Goal: Entertainment & Leisure: Consume media (video, audio)

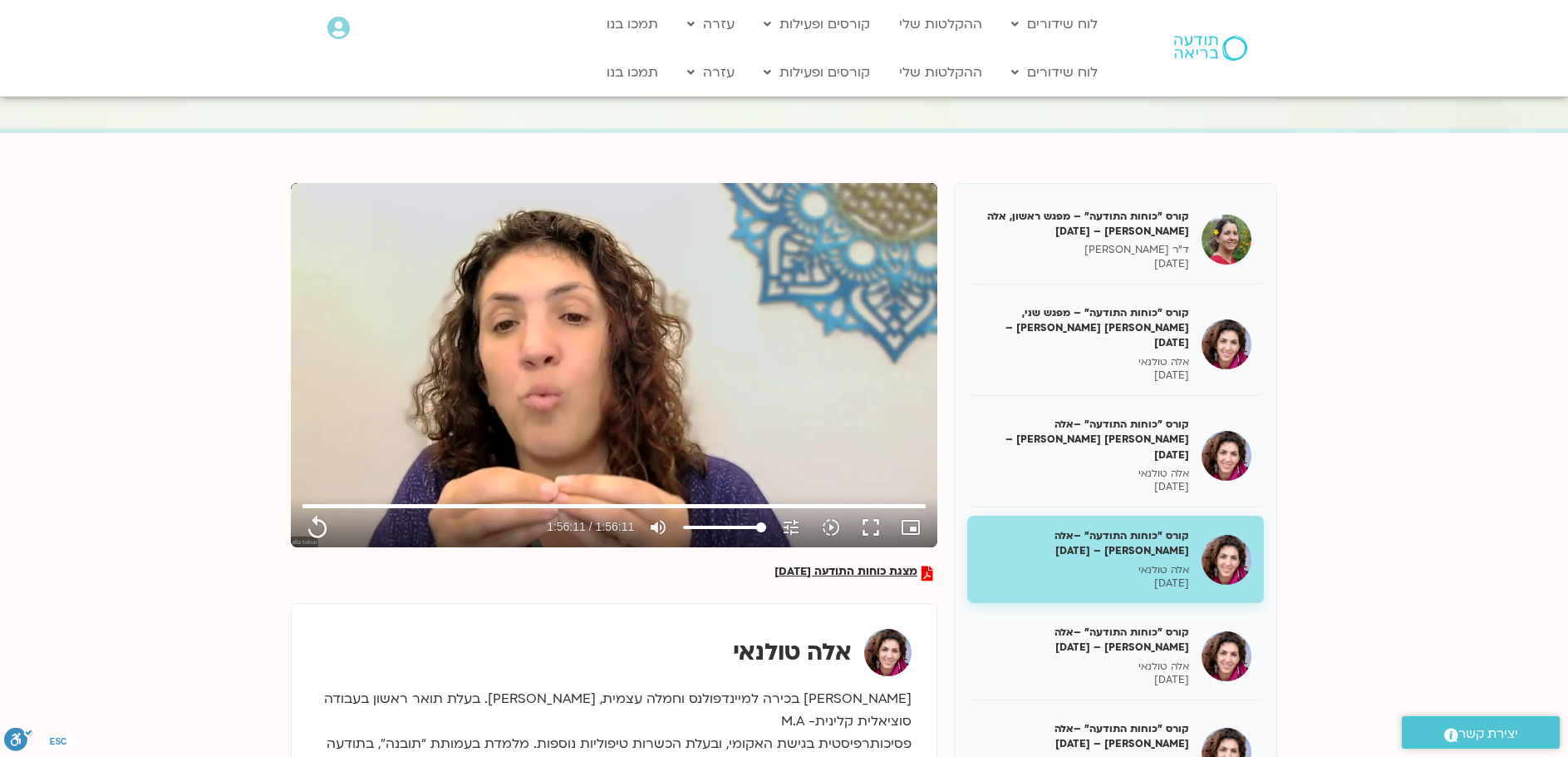
scroll to position [250, 0]
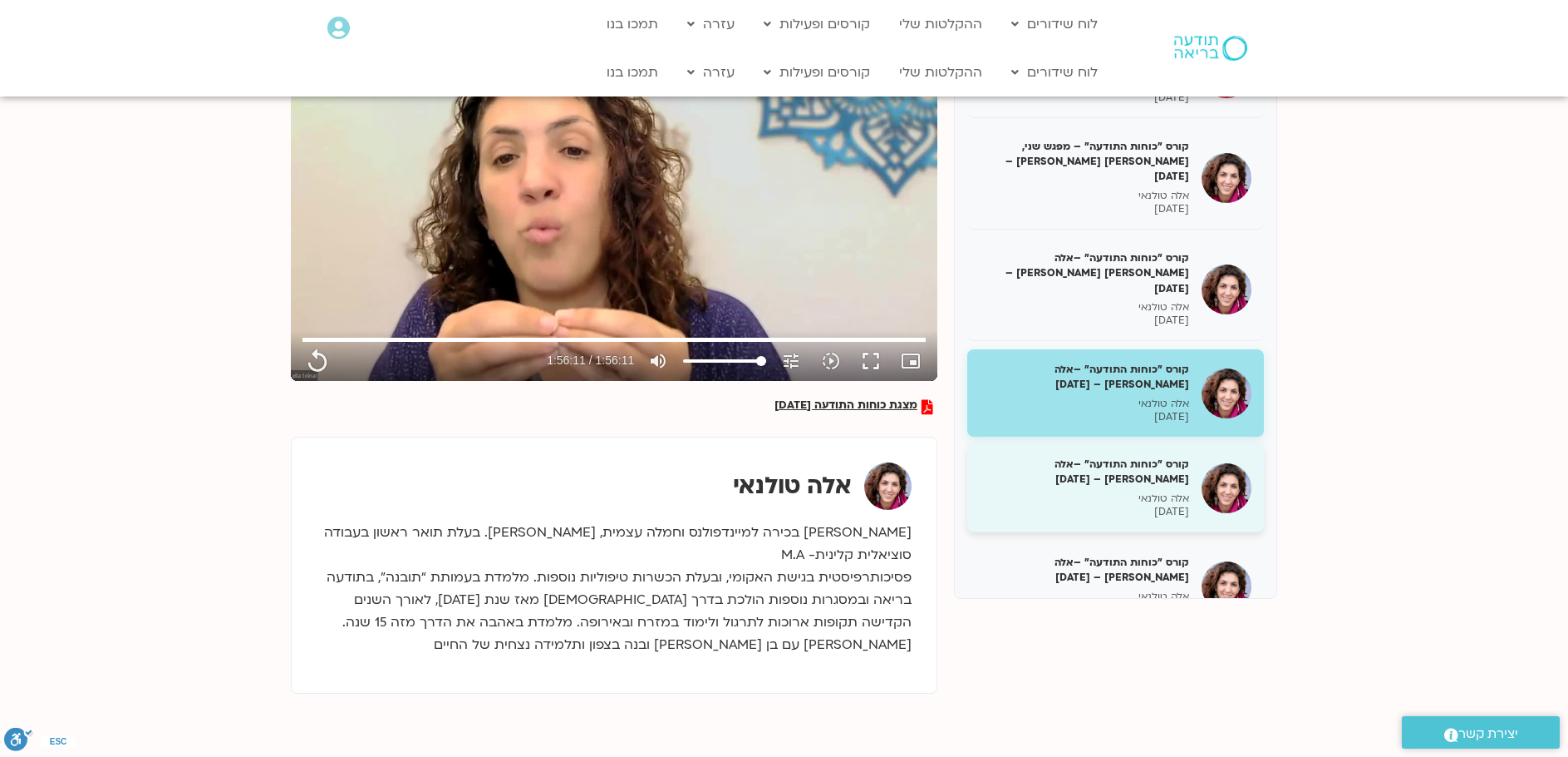
type input "6971.16"
click at [1053, 457] on h5 "קורס "כוחות התודעה" –אלה טולנאי – [DATE]" at bounding box center [1085, 471] width 209 height 30
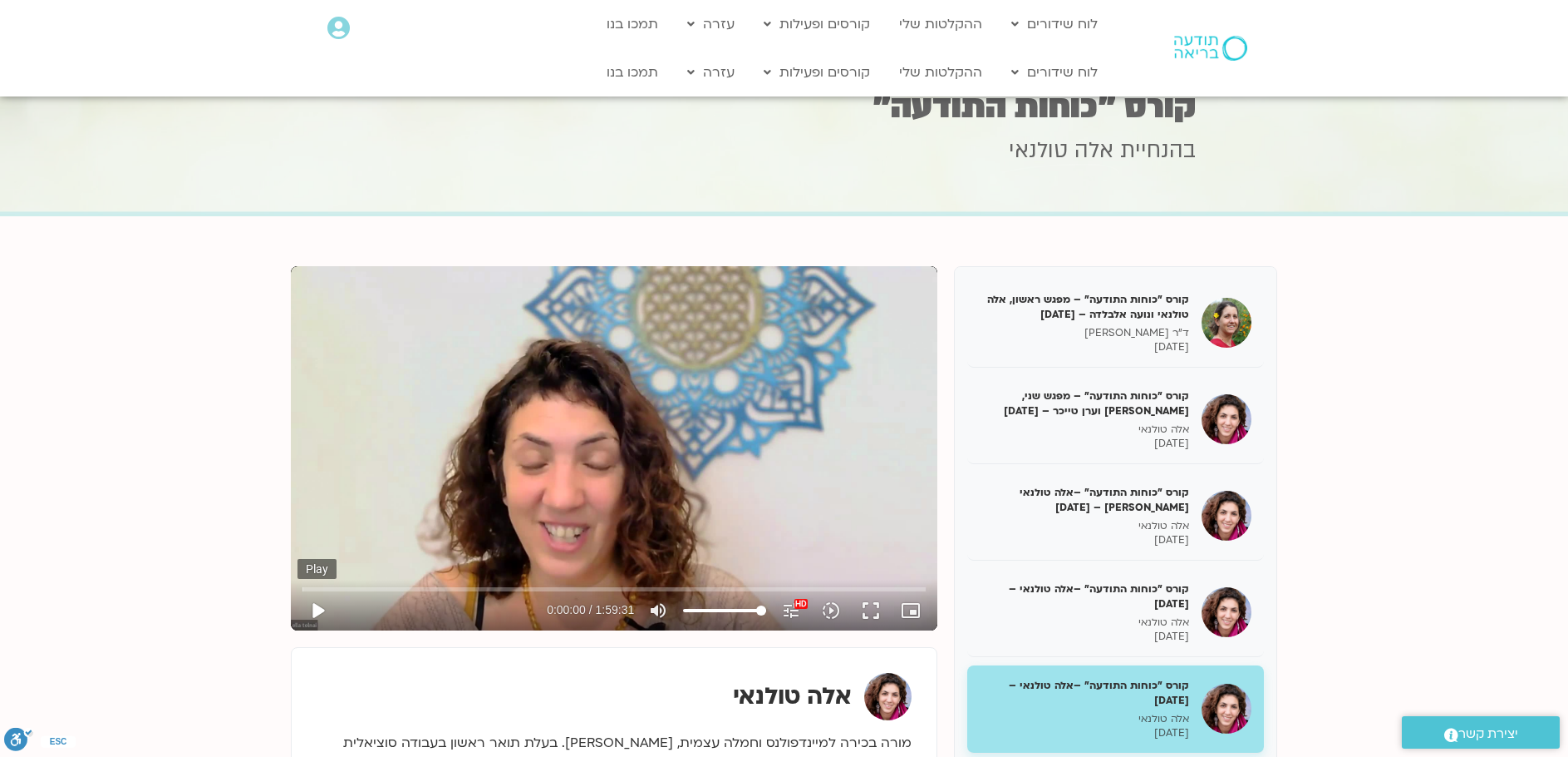
click at [324, 610] on button "play_arrow" at bounding box center [317, 610] width 40 height 40
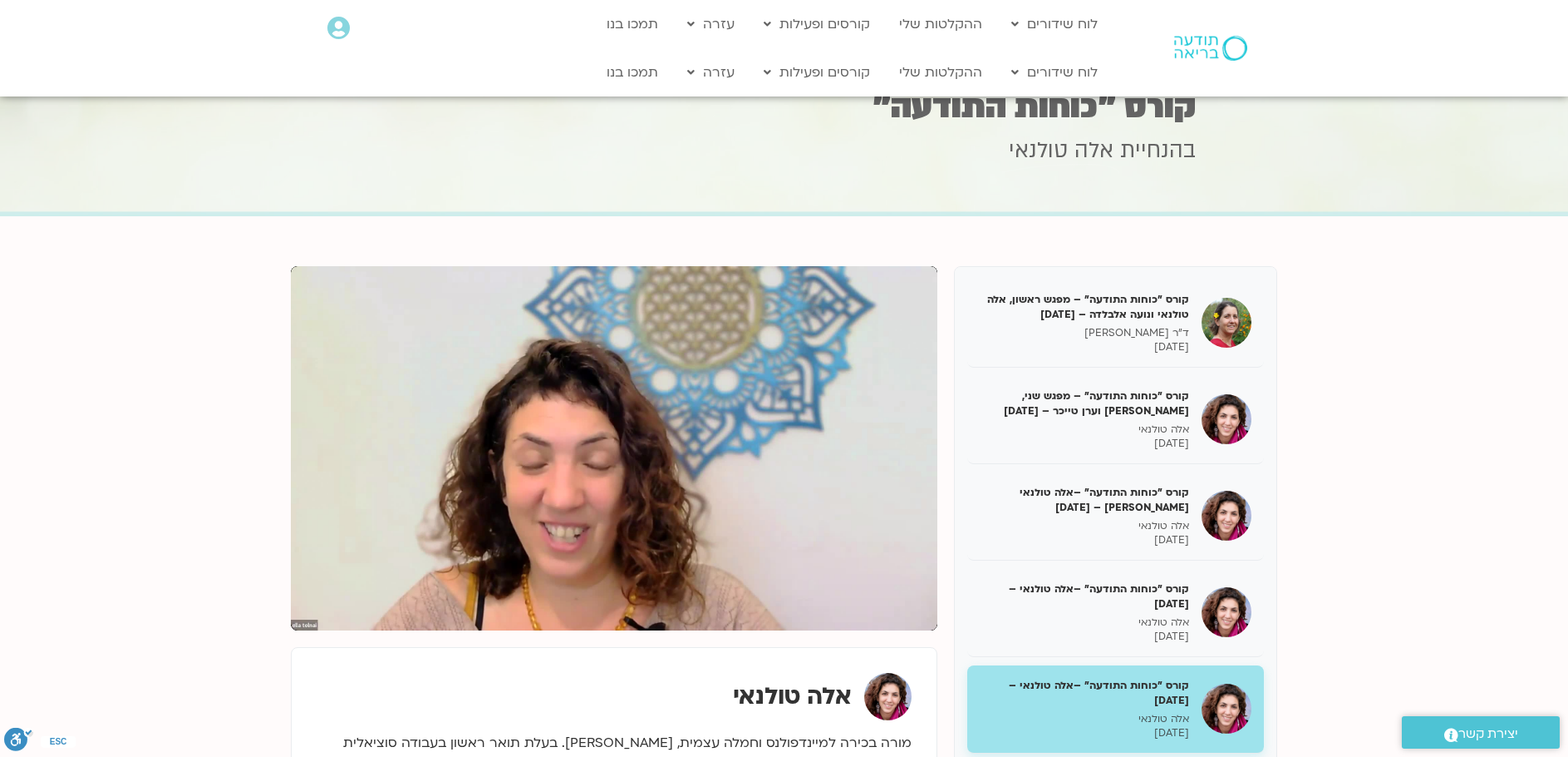
type input "24.317017"
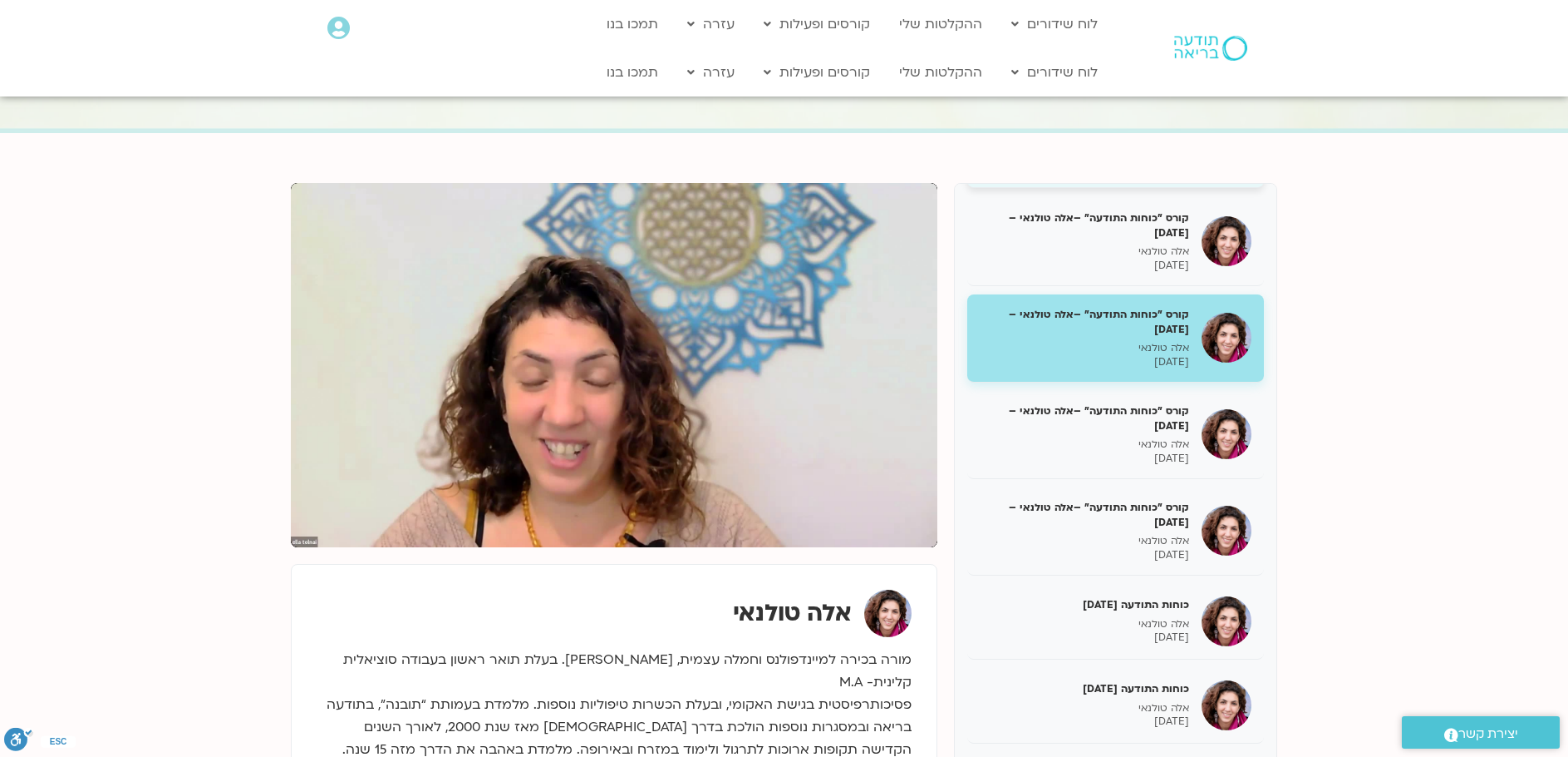
scroll to position [204, 0]
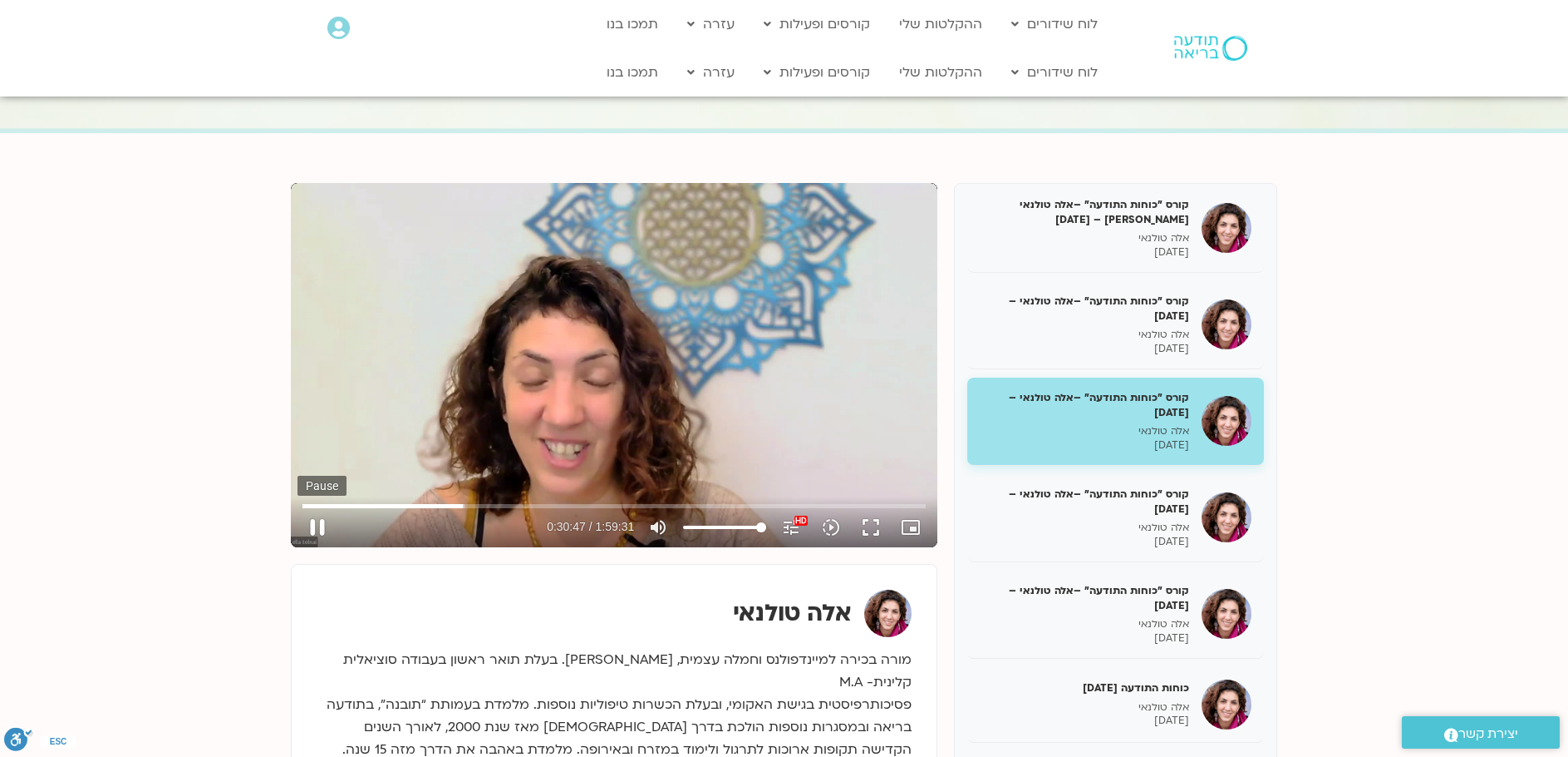
click at [315, 524] on button "pause" at bounding box center [317, 527] width 40 height 40
type input "1847.979264"
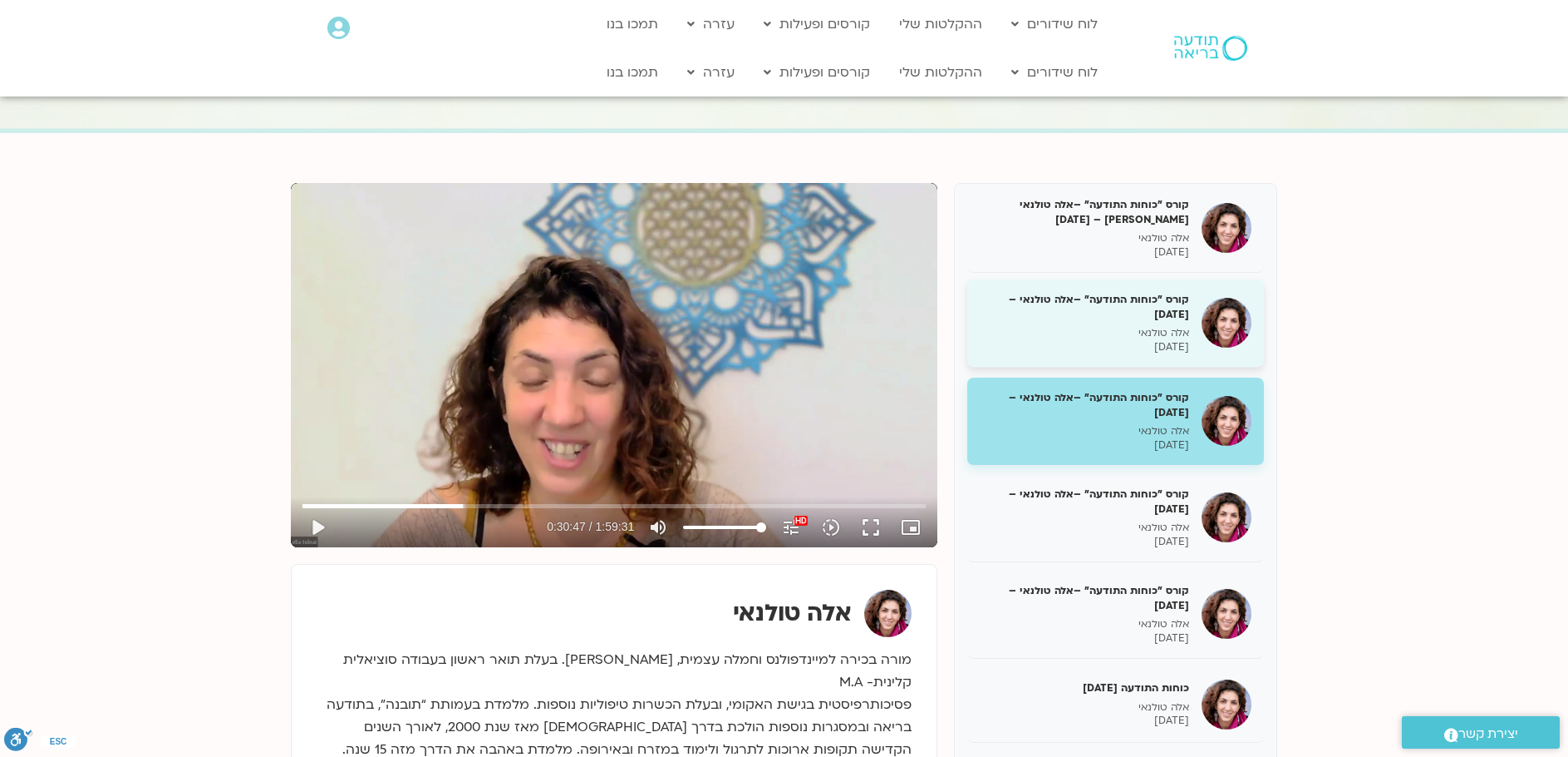
click at [1145, 306] on h5 "קורס "כוחות התודעה" –אלה טולנאי – [DATE]" at bounding box center [1085, 306] width 209 height 30
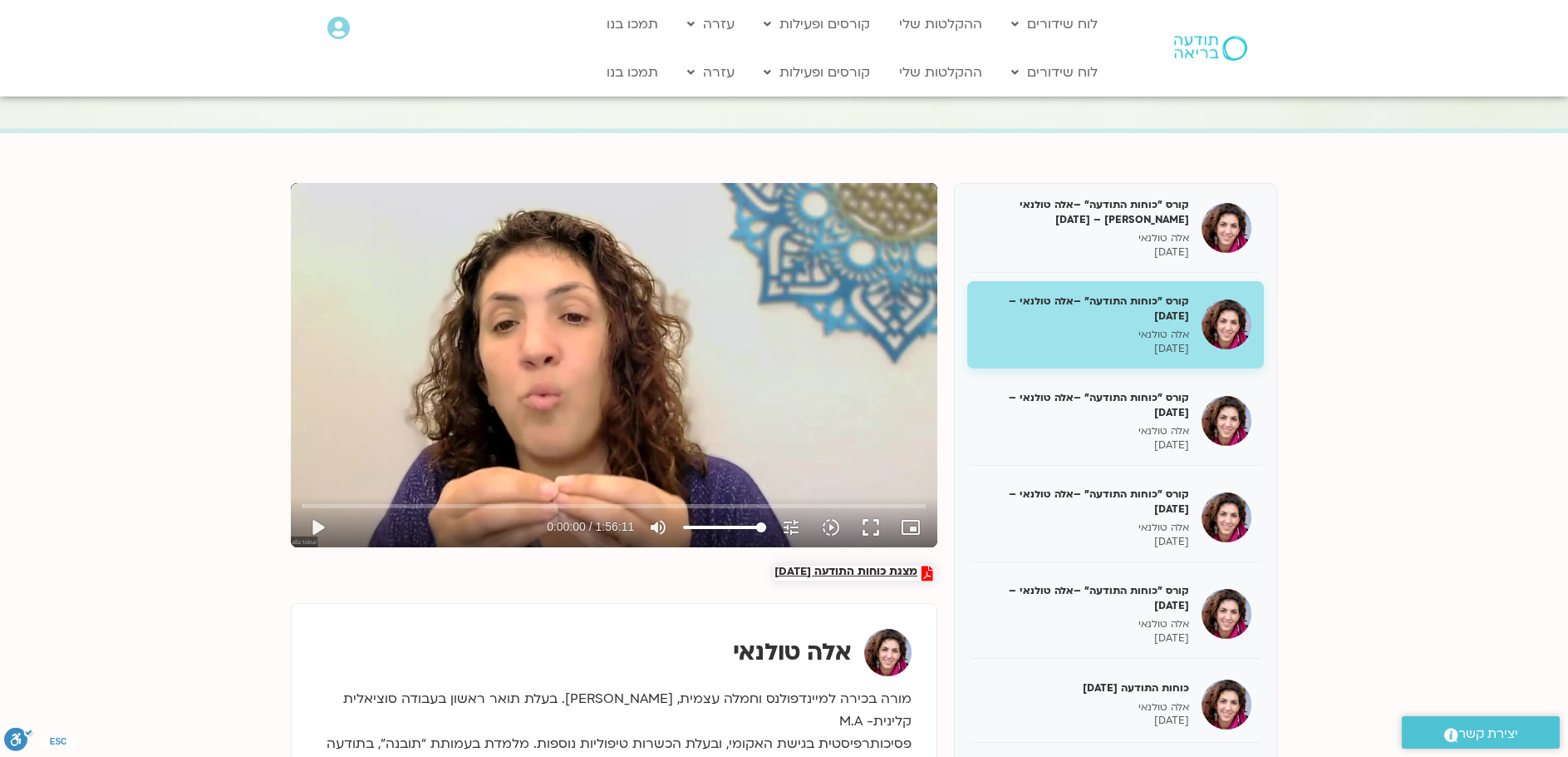
click at [879, 570] on span "מצגת כוחות התודעה [DATE]" at bounding box center [845, 573] width 143 height 15
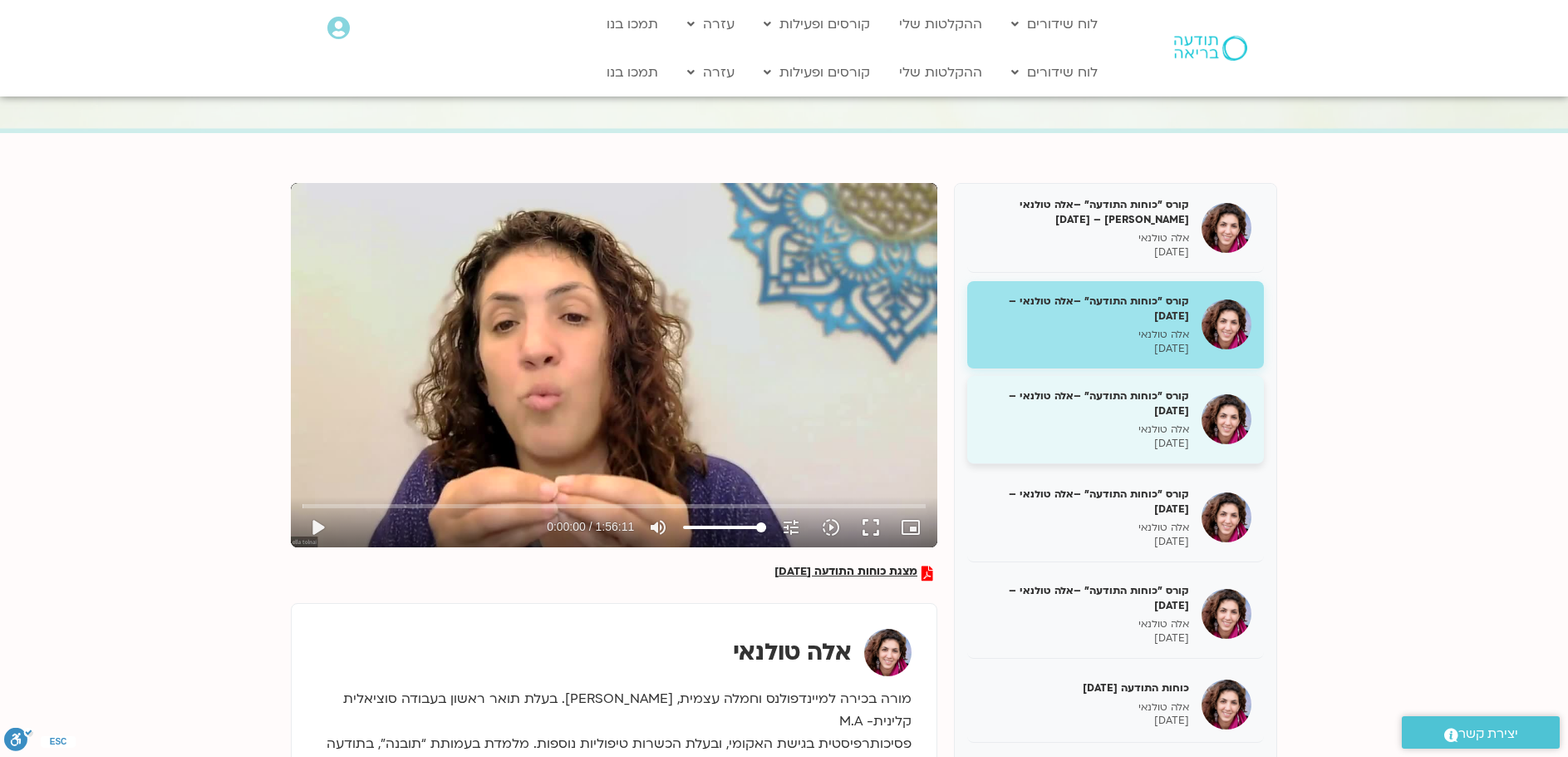
click at [1179, 397] on h5 "קורס "כוחות התודעה" –אלה טולנאי – [DATE]" at bounding box center [1085, 403] width 209 height 30
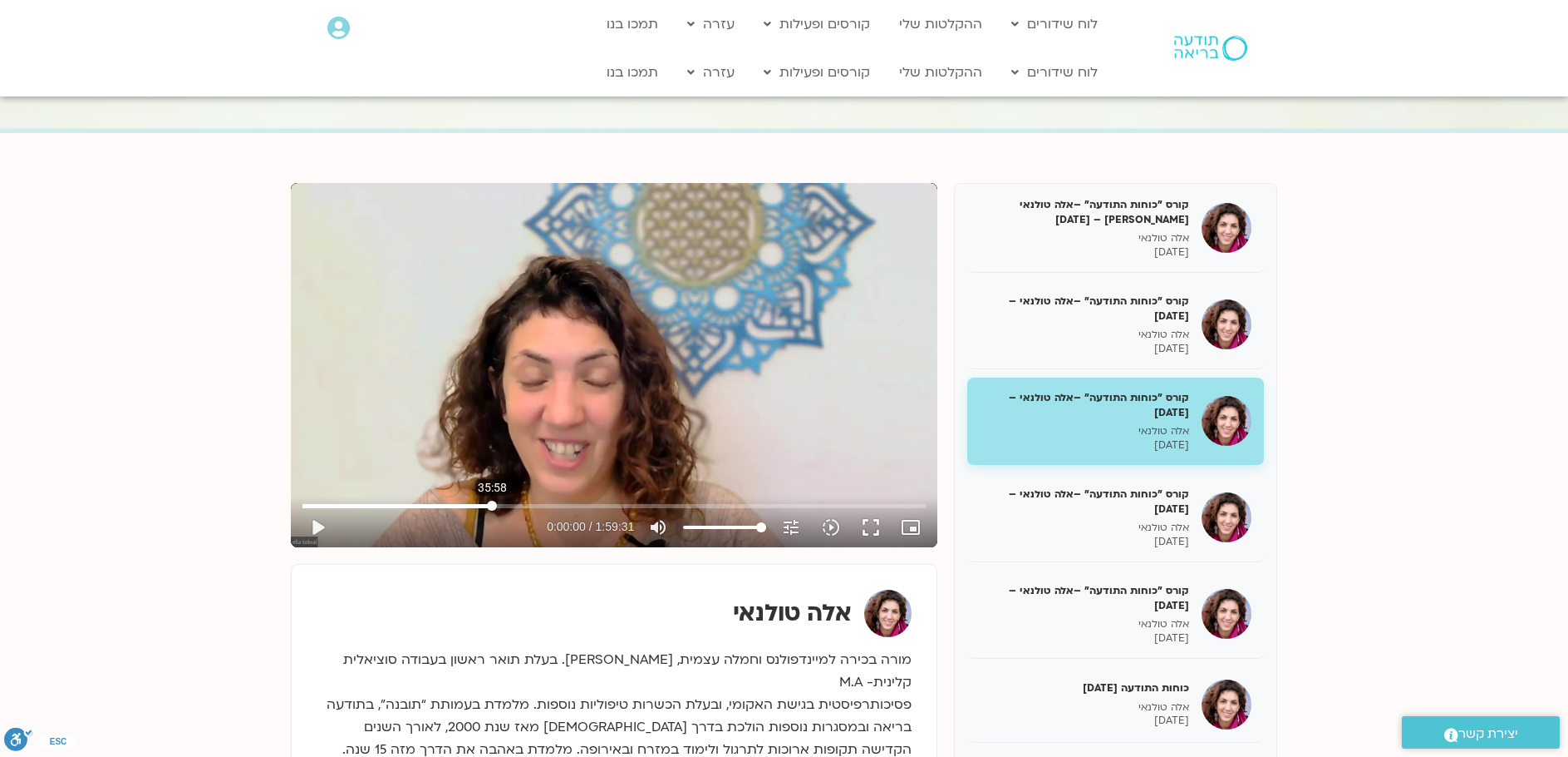
click at [492, 502] on input "Seek" at bounding box center [614, 506] width 623 height 10
click at [322, 529] on button "play_arrow" at bounding box center [317, 527] width 40 height 40
click at [526, 506] on input "Seek" at bounding box center [614, 506] width 623 height 10
click at [516, 506] on input "Seek" at bounding box center [614, 506] width 623 height 10
click at [525, 506] on input "Seek" at bounding box center [614, 506] width 623 height 10
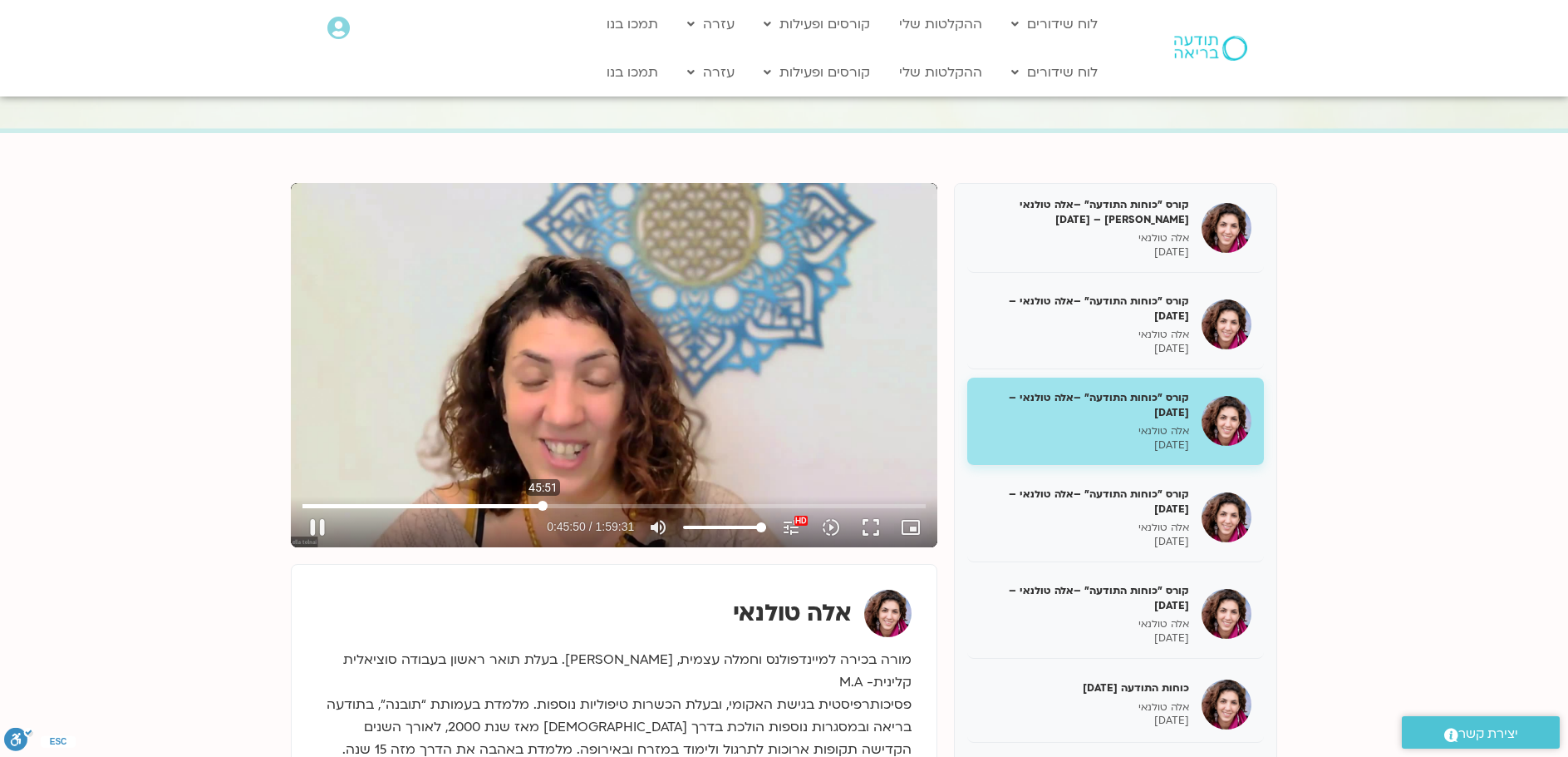
click at [542, 506] on input "Seek" at bounding box center [614, 506] width 623 height 10
click at [314, 519] on button "pause" at bounding box center [317, 527] width 40 height 40
type input "2844.366283"
click at [298, 507] on button "play_arrow" at bounding box center [317, 527] width 40 height 40
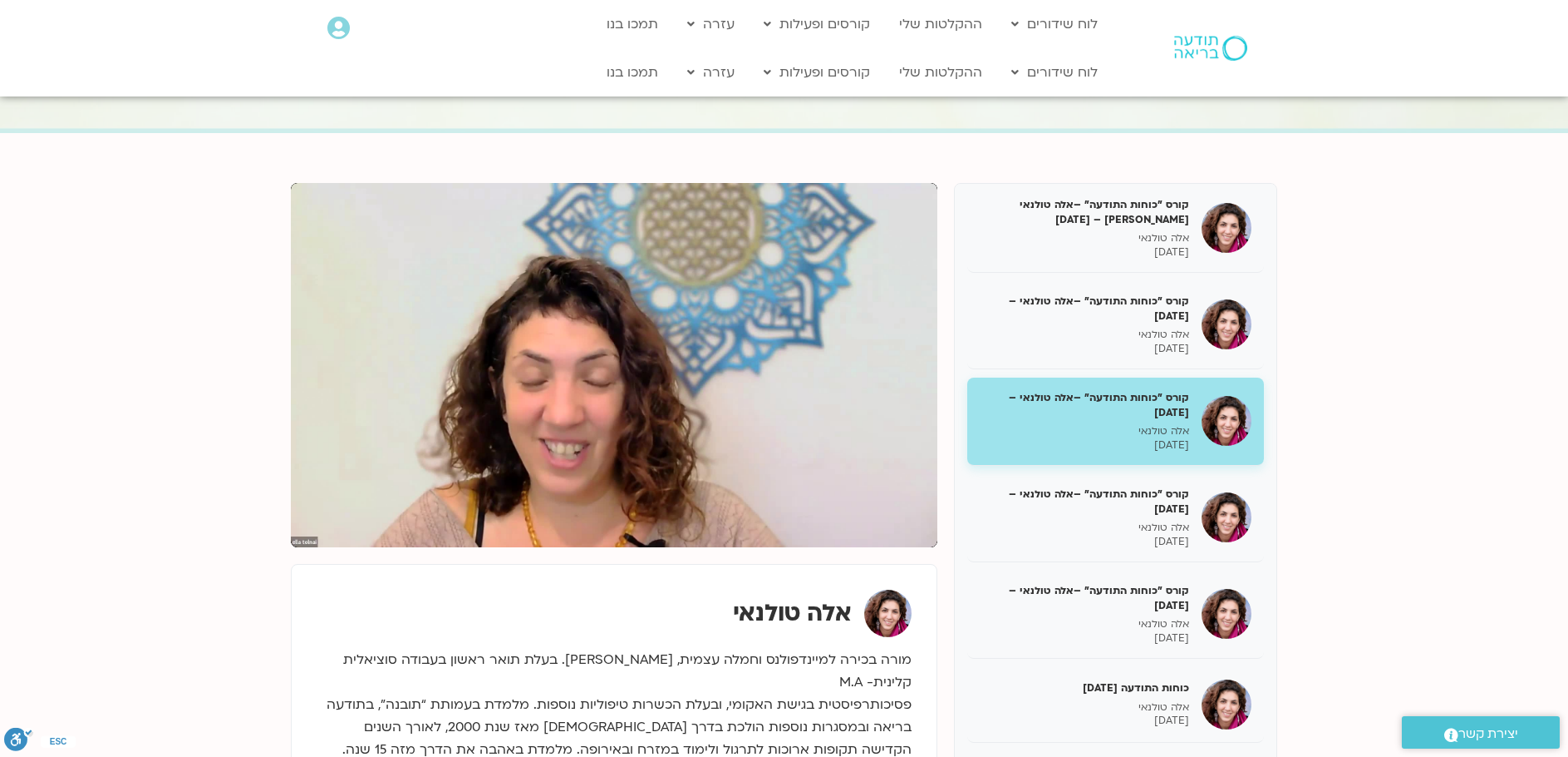
click at [298, 507] on button "pause" at bounding box center [317, 527] width 40 height 40
type input "3086.277504"
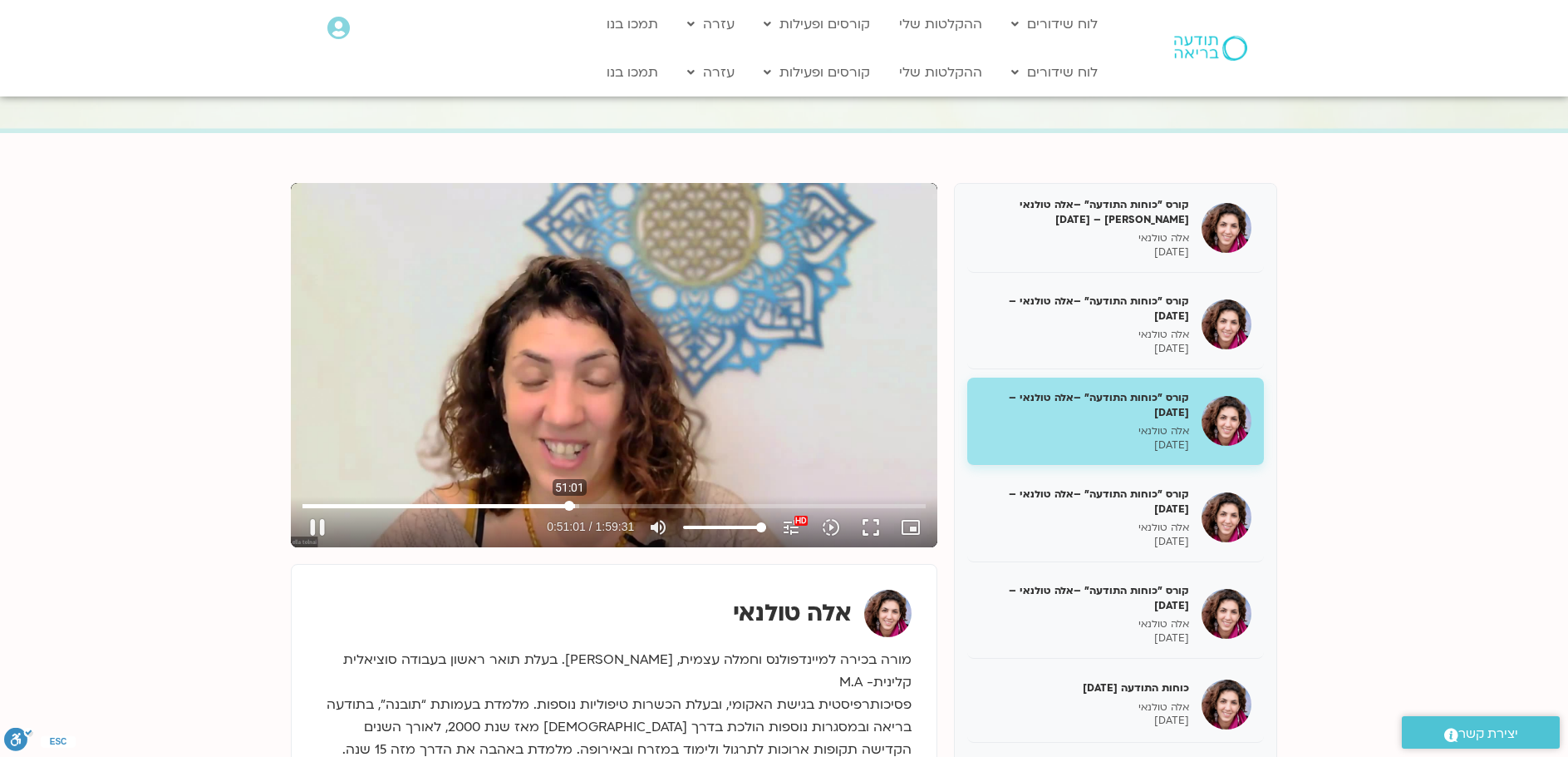
click at [569, 506] on input "Seek" at bounding box center [614, 506] width 623 height 10
click at [574, 506] on input "Seek" at bounding box center [614, 506] width 623 height 10
click at [576, 506] on input "Seek" at bounding box center [614, 506] width 623 height 10
click at [591, 507] on input "Seek" at bounding box center [614, 506] width 623 height 10
click at [612, 503] on input "Seek" at bounding box center [614, 506] width 623 height 10
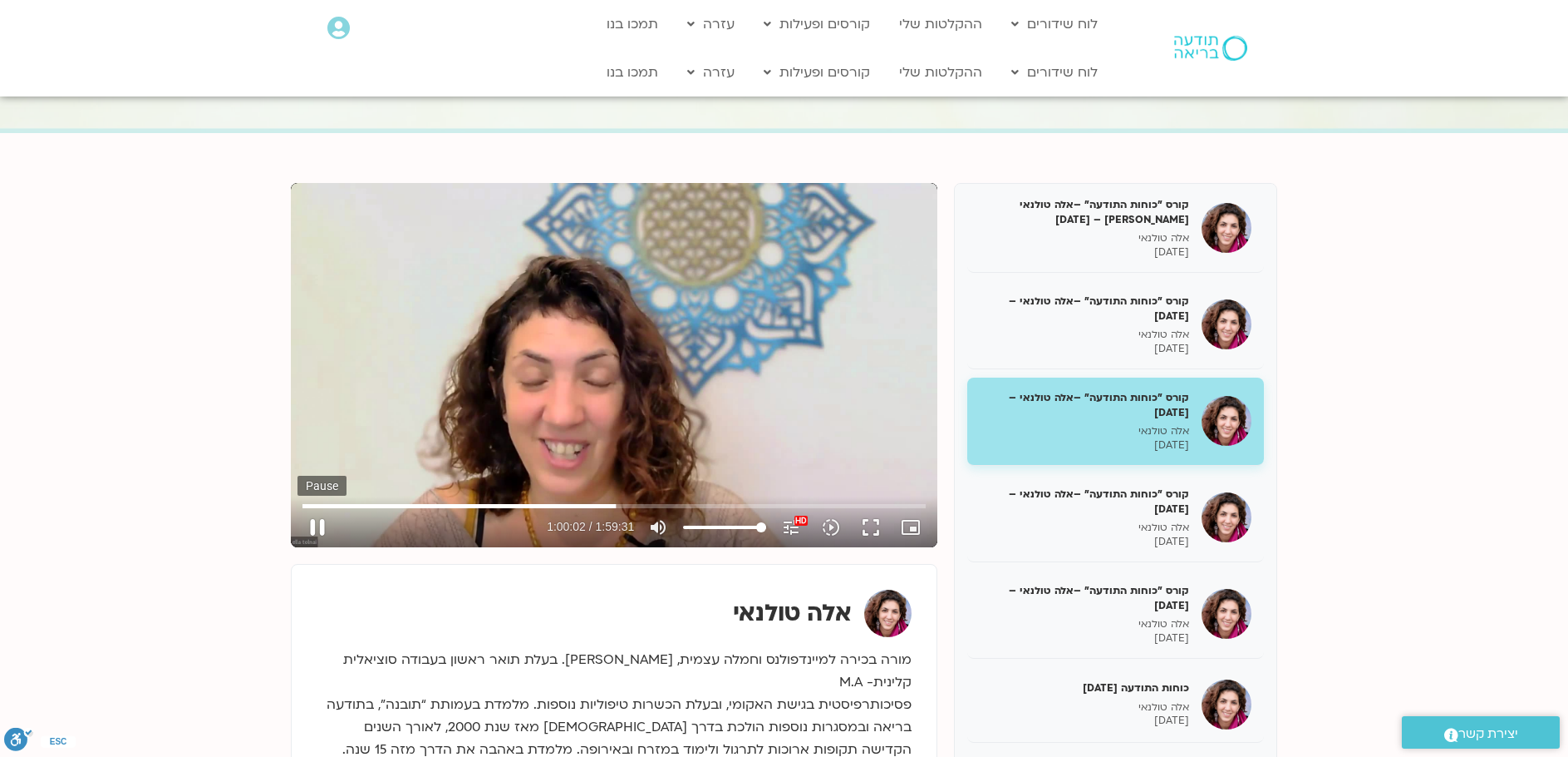
click at [319, 521] on button "pause" at bounding box center [317, 527] width 40 height 40
type input "3602.506545"
